Goal: Transaction & Acquisition: Purchase product/service

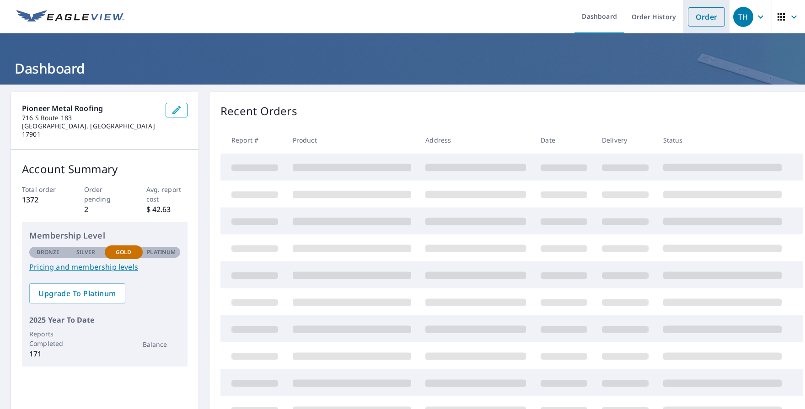
click at [691, 20] on link "Order" at bounding box center [706, 16] width 37 height 19
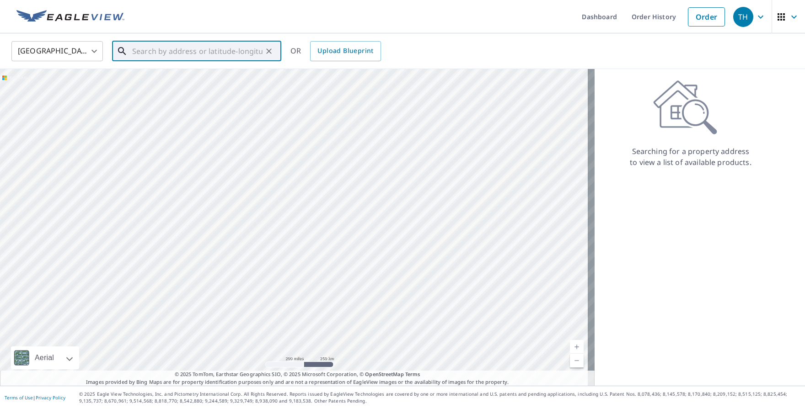
click at [227, 58] on input "text" at bounding box center [197, 51] width 130 height 26
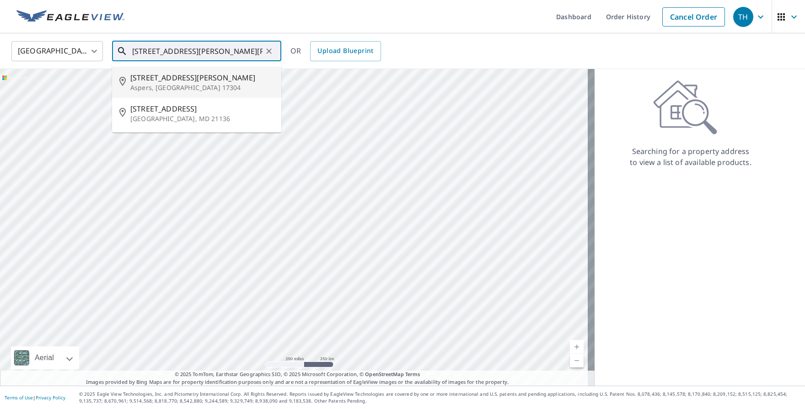
click at [227, 74] on span "[STREET_ADDRESS][PERSON_NAME]" at bounding box center [202, 77] width 144 height 11
type input "[STREET_ADDRESS][PERSON_NAME]"
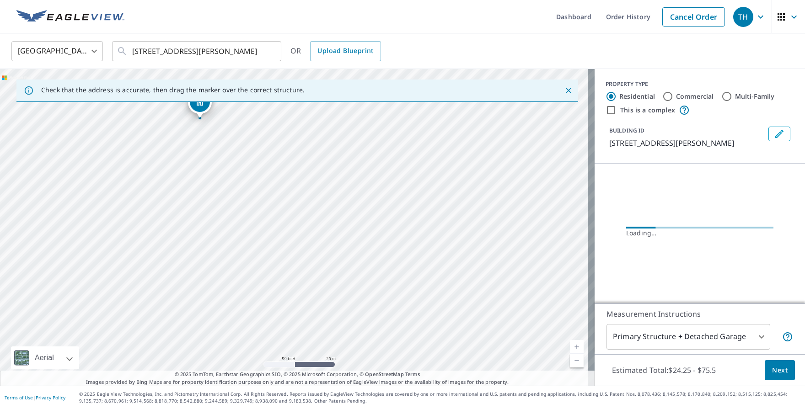
drag, startPoint x: 313, startPoint y: 176, endPoint x: 423, endPoint y: 242, distance: 128.6
click at [423, 242] on div "[STREET_ADDRESS][PERSON_NAME]" at bounding box center [297, 227] width 594 height 317
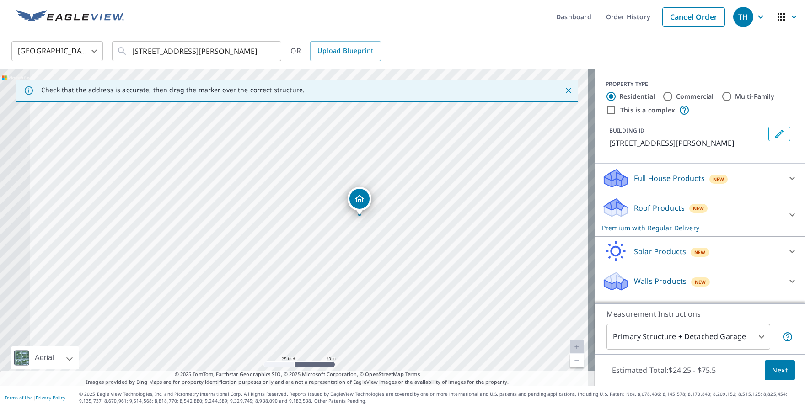
drag, startPoint x: 286, startPoint y: 249, endPoint x: 453, endPoint y: 250, distance: 167.3
click at [453, 250] on div "[STREET_ADDRESS][PERSON_NAME]" at bounding box center [297, 227] width 594 height 317
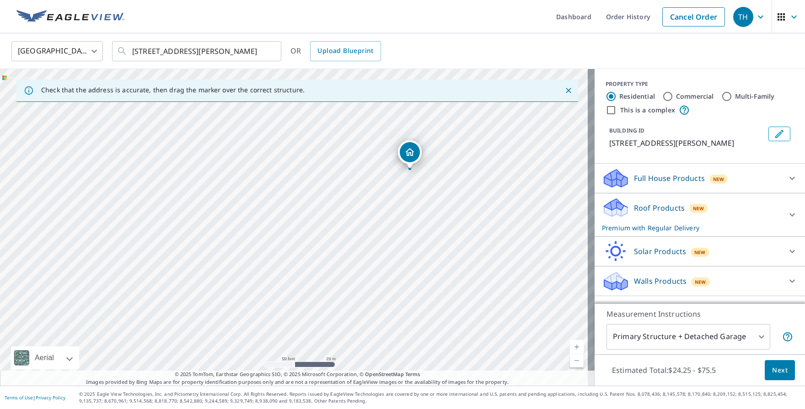
drag, startPoint x: 497, startPoint y: 235, endPoint x: 495, endPoint y: 227, distance: 8.0
click at [497, 226] on div "[STREET_ADDRESS][PERSON_NAME]" at bounding box center [297, 227] width 594 height 317
click at [700, 334] on body "TH TH Dashboard Order History Cancel Order TH [GEOGRAPHIC_DATA] US ​ [STREET_AD…" at bounding box center [402, 204] width 805 height 409
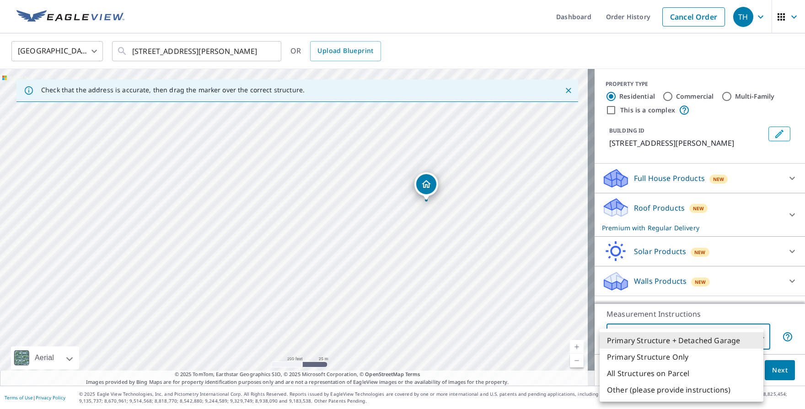
click at [687, 356] on li "Primary Structure Only" at bounding box center [681, 357] width 164 height 16
type input "2"
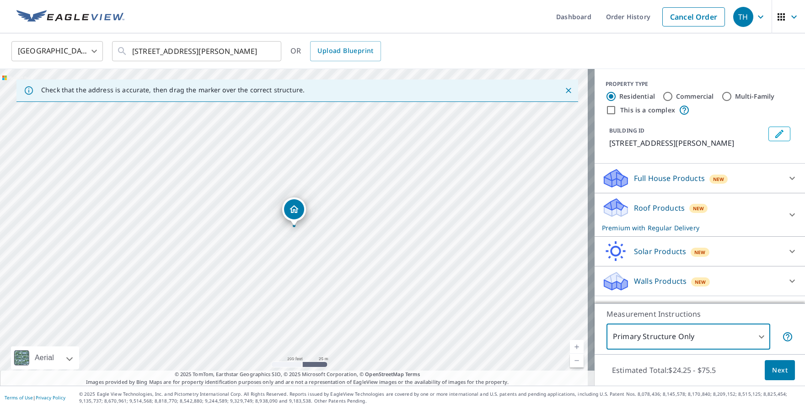
click at [772, 365] on span "Next" at bounding box center [780, 370] width 16 height 11
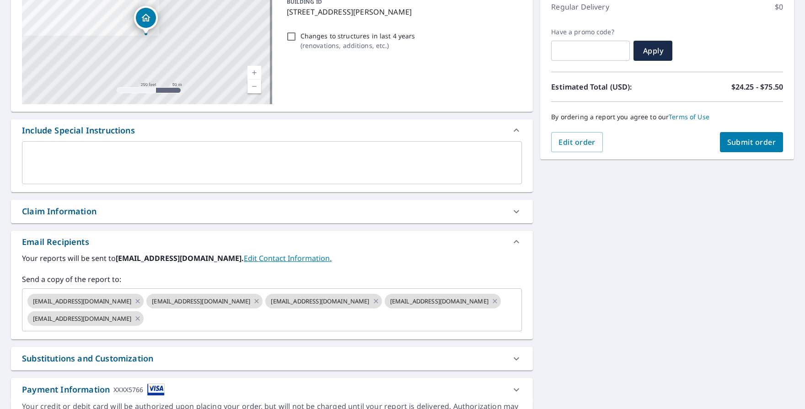
scroll to position [137, 0]
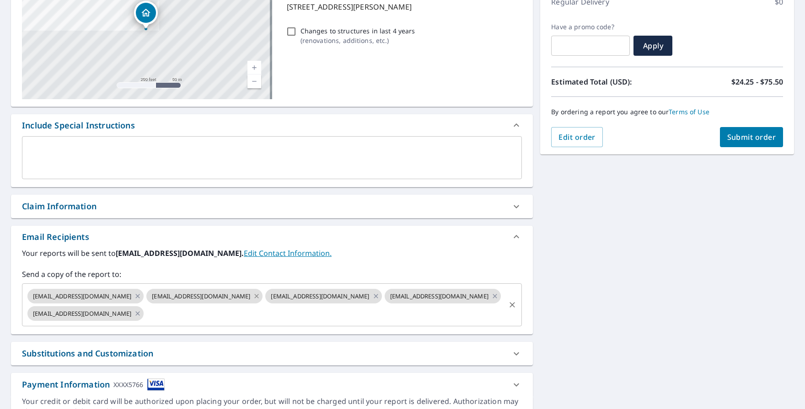
click at [260, 300] on icon at bounding box center [256, 296] width 7 height 10
click at [492, 298] on icon at bounding box center [494, 296] width 4 height 4
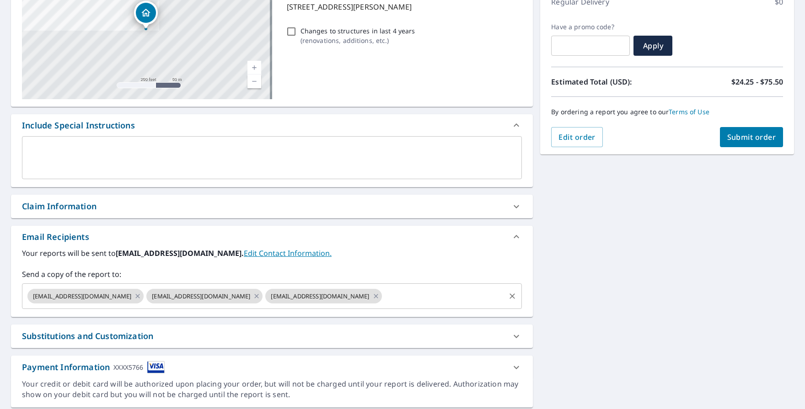
click at [152, 209] on div "Claim Information" at bounding box center [263, 206] width 483 height 12
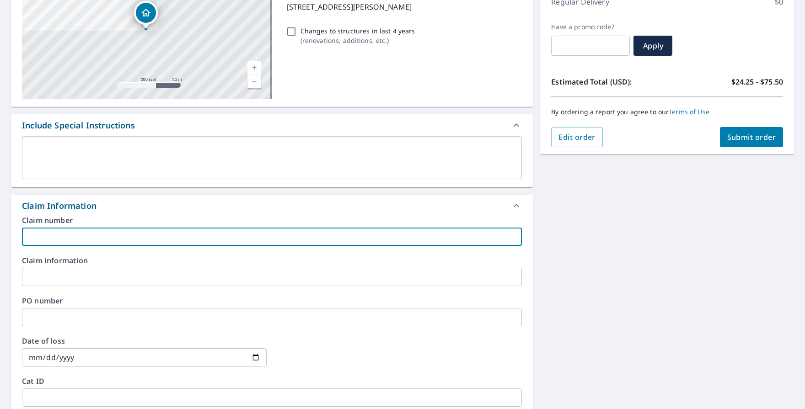
click at [148, 236] on input "text" at bounding box center [272, 237] width 500 height 18
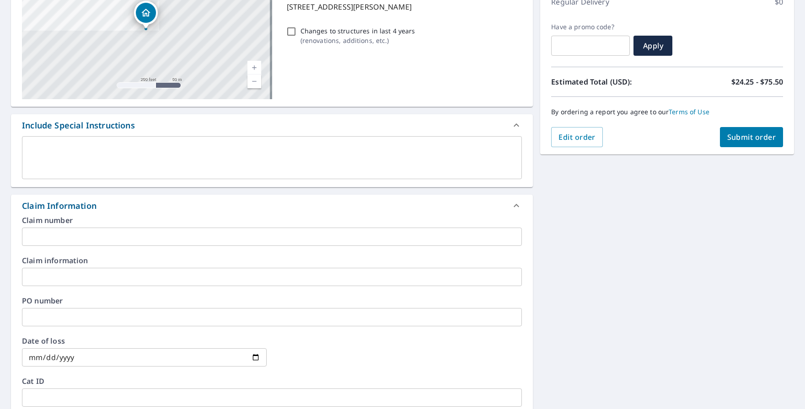
click at [135, 234] on input "text" at bounding box center [272, 237] width 500 height 18
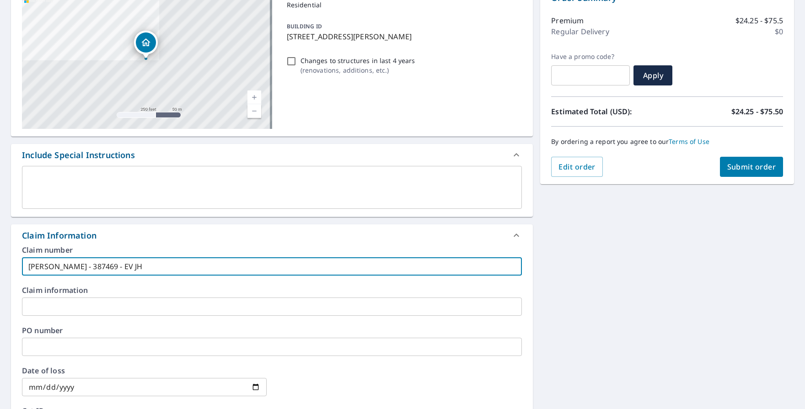
scroll to position [91, 0]
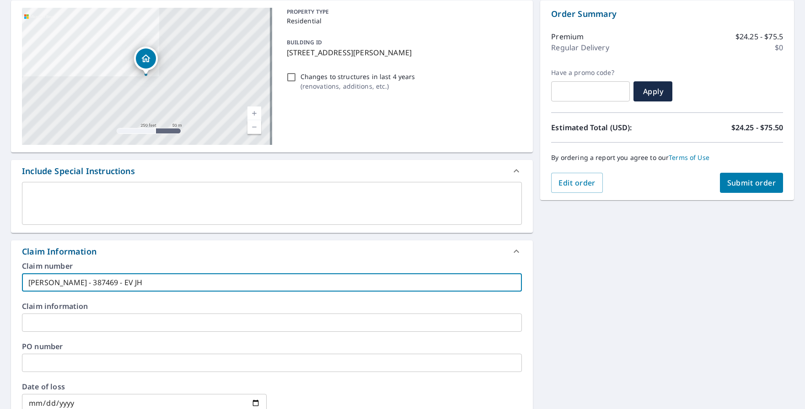
type input "[PERSON_NAME] - 387469 - EV JH"
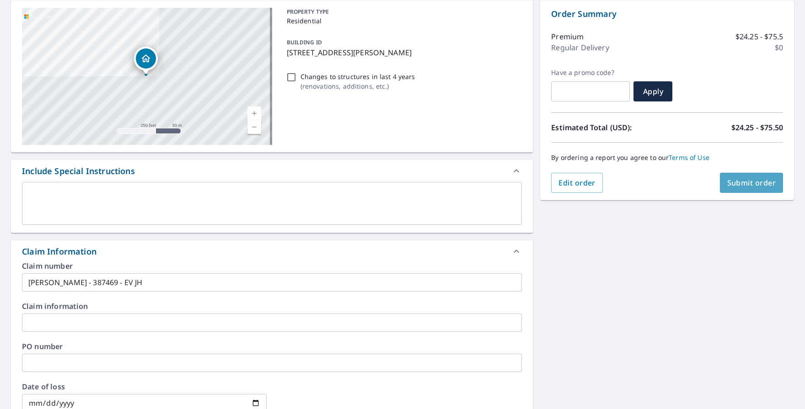
click at [739, 184] on span "Submit order" at bounding box center [751, 183] width 49 height 10
